Goal: Navigation & Orientation: Find specific page/section

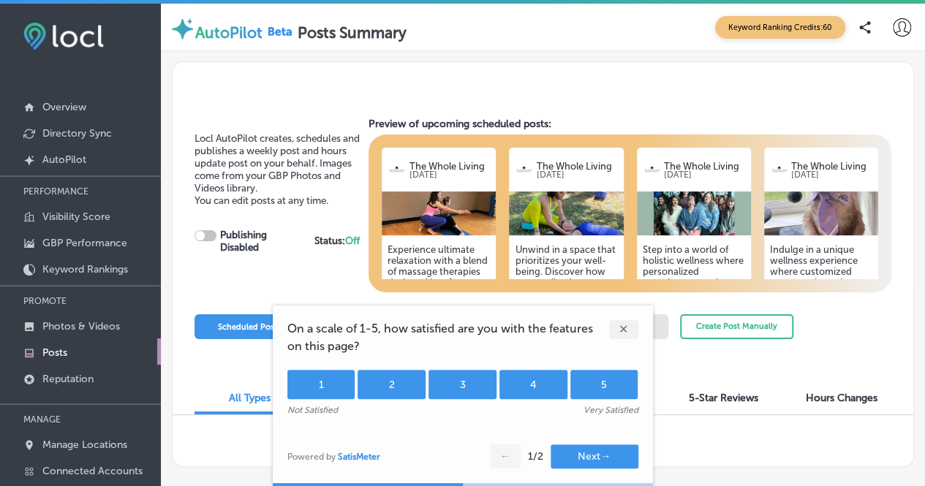
click at [620, 390] on div "5" at bounding box center [604, 384] width 68 height 29
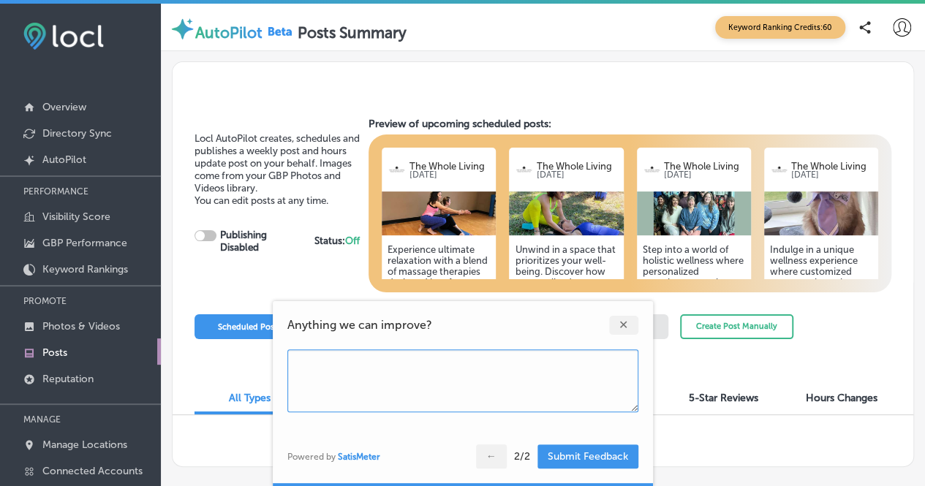
click at [620, 328] on div "✕" at bounding box center [623, 325] width 29 height 19
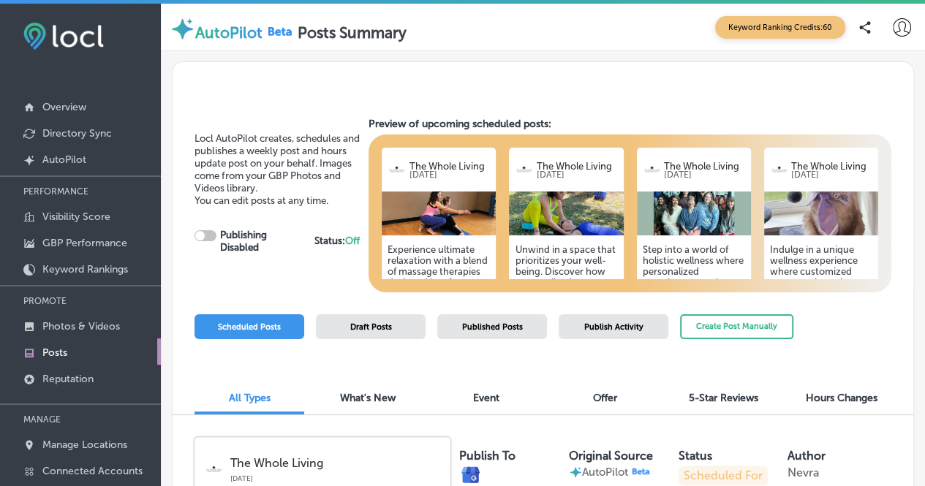
checkbox input "true"
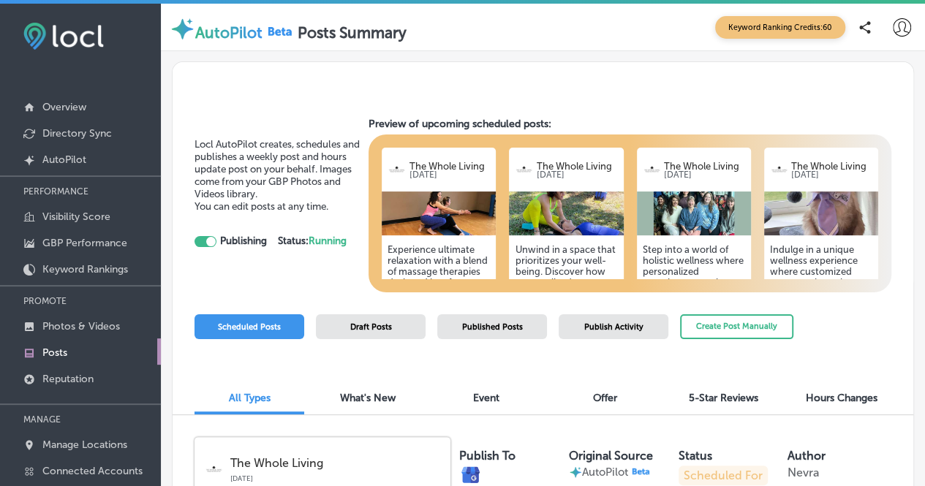
click at [797, 213] on img at bounding box center [821, 214] width 114 height 44
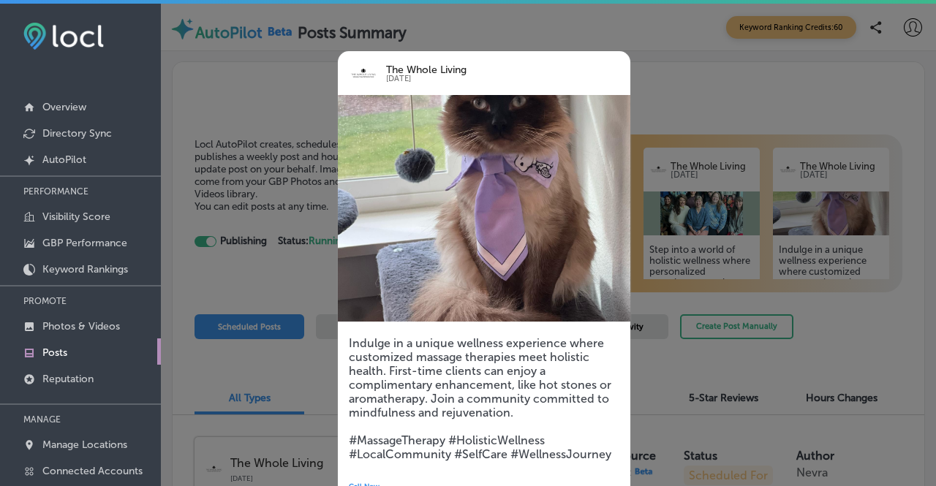
click at [681, 102] on div at bounding box center [468, 243] width 936 height 486
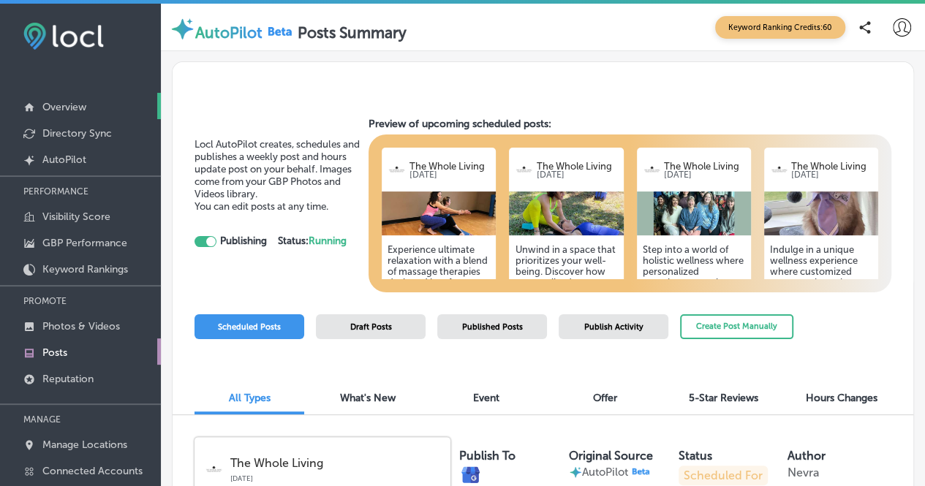
click at [83, 110] on p "Overview" at bounding box center [64, 107] width 44 height 12
